Goal: Information Seeking & Learning: Learn about a topic

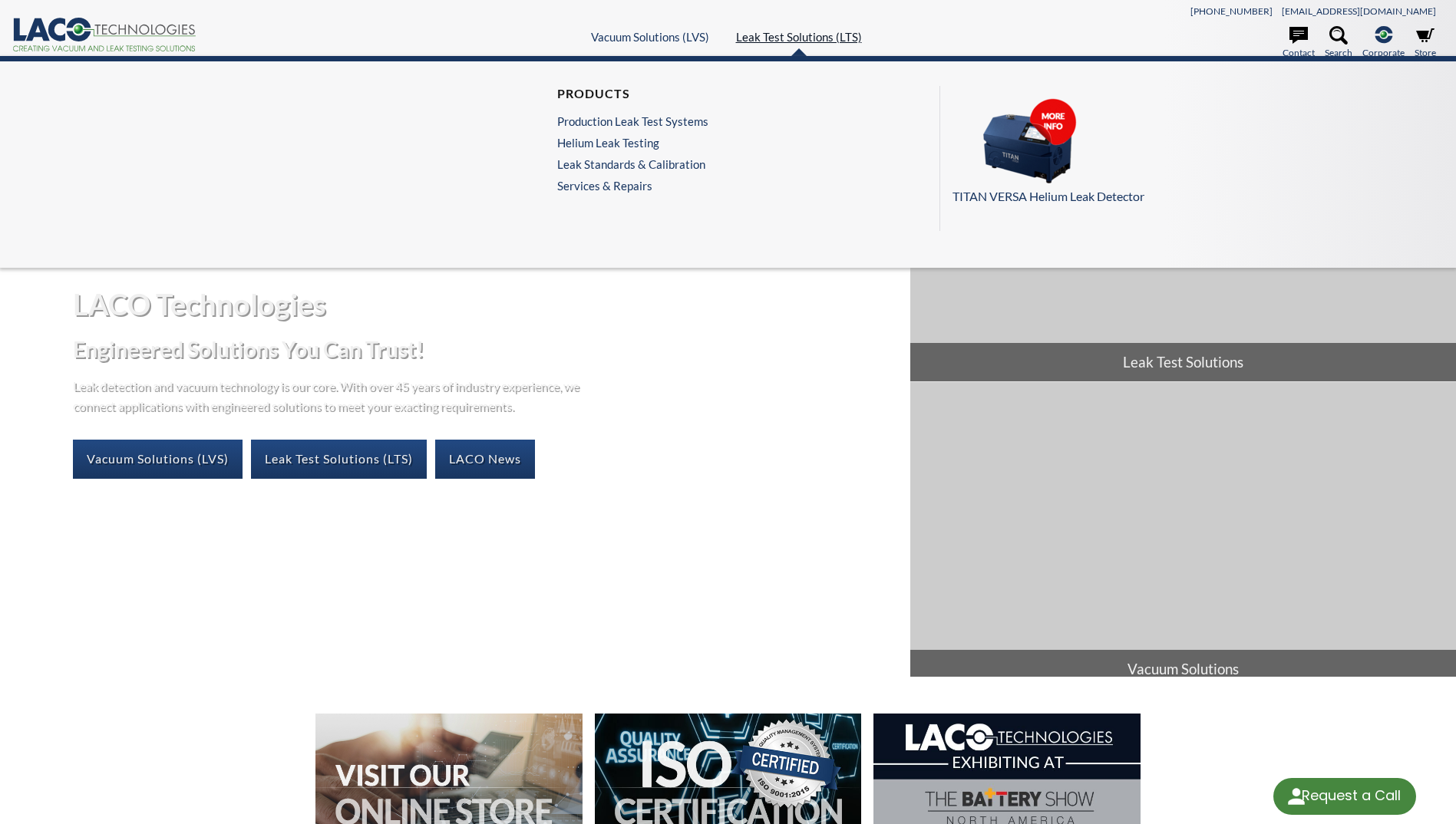
click at [792, 36] on link "Leak Test Solutions (LTS)" at bounding box center [799, 37] width 126 height 13
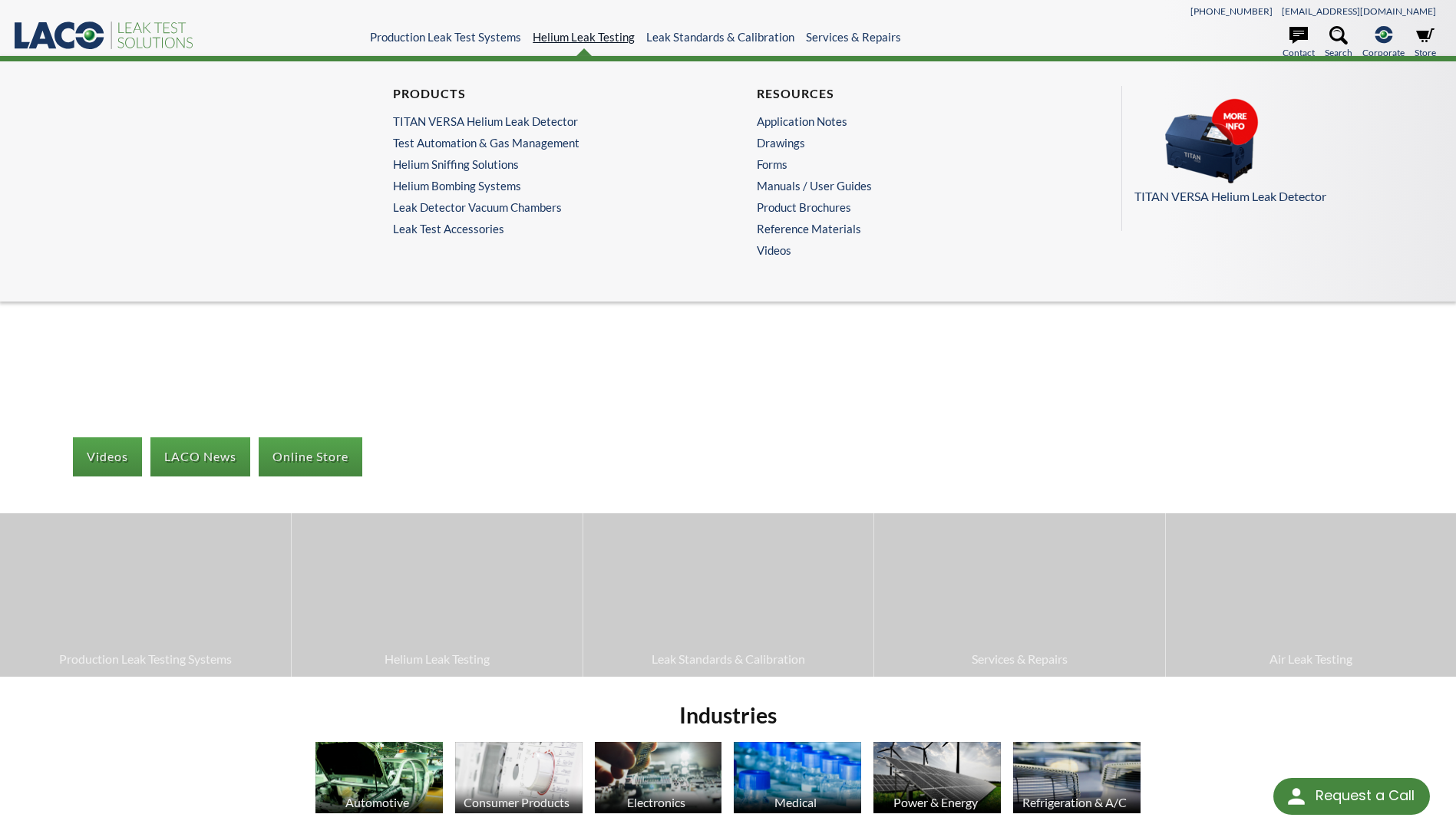
click at [596, 37] on link "Helium Leak Testing" at bounding box center [584, 37] width 102 height 13
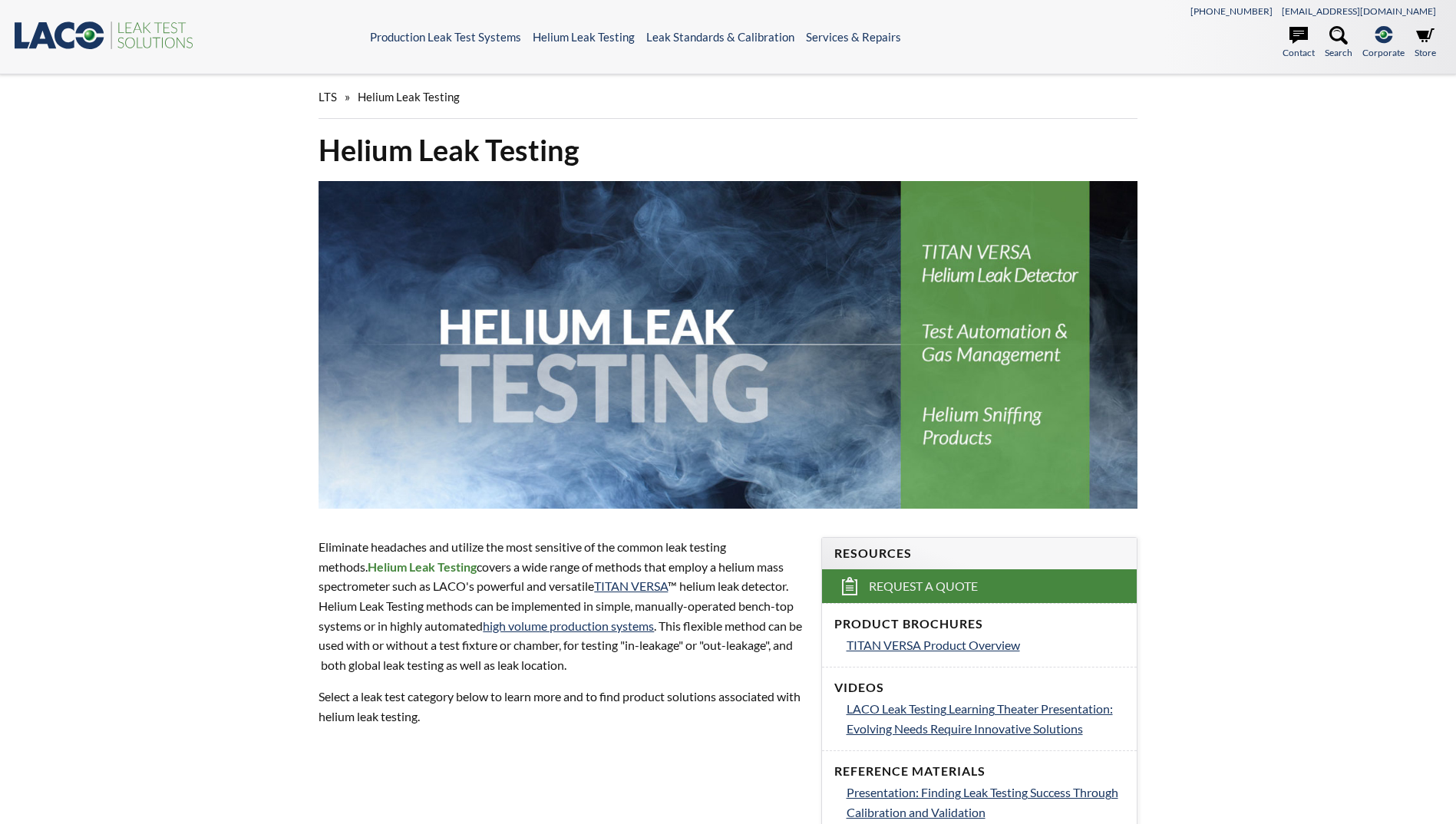
select select "Language Translate Widget"
click at [1273, 241] on div "LTS » Helium Leak Testing Helium Leak Testing Eliminate headaches and utilize t…" at bounding box center [728, 802] width 1456 height 1456
